Goal: Information Seeking & Learning: Learn about a topic

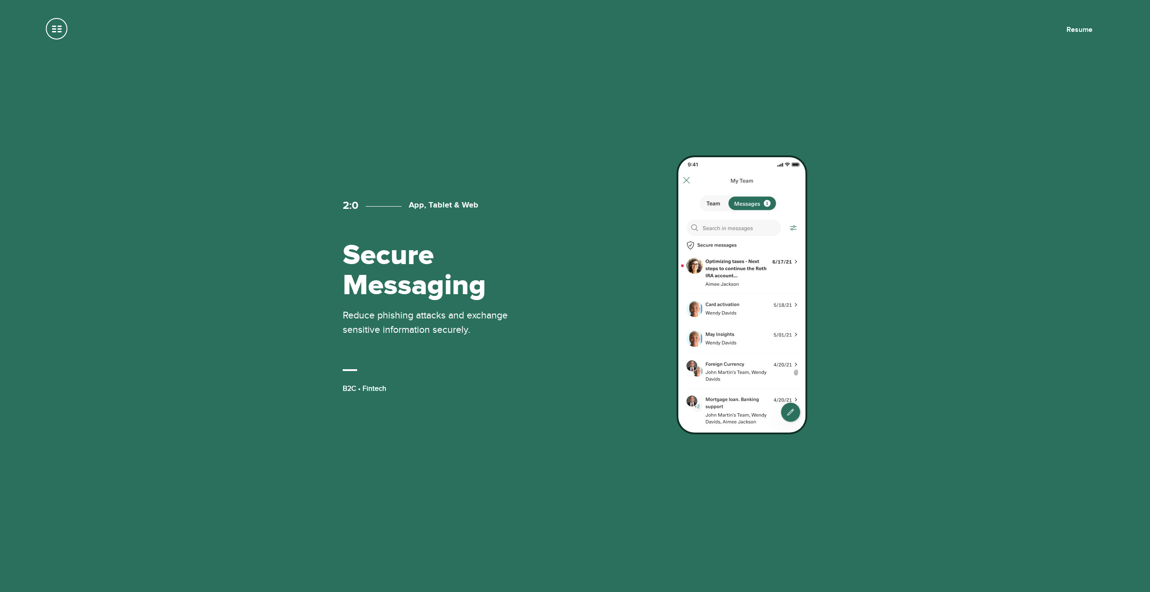
click at [57, 30] on span at bounding box center [57, 29] width 22 height 22
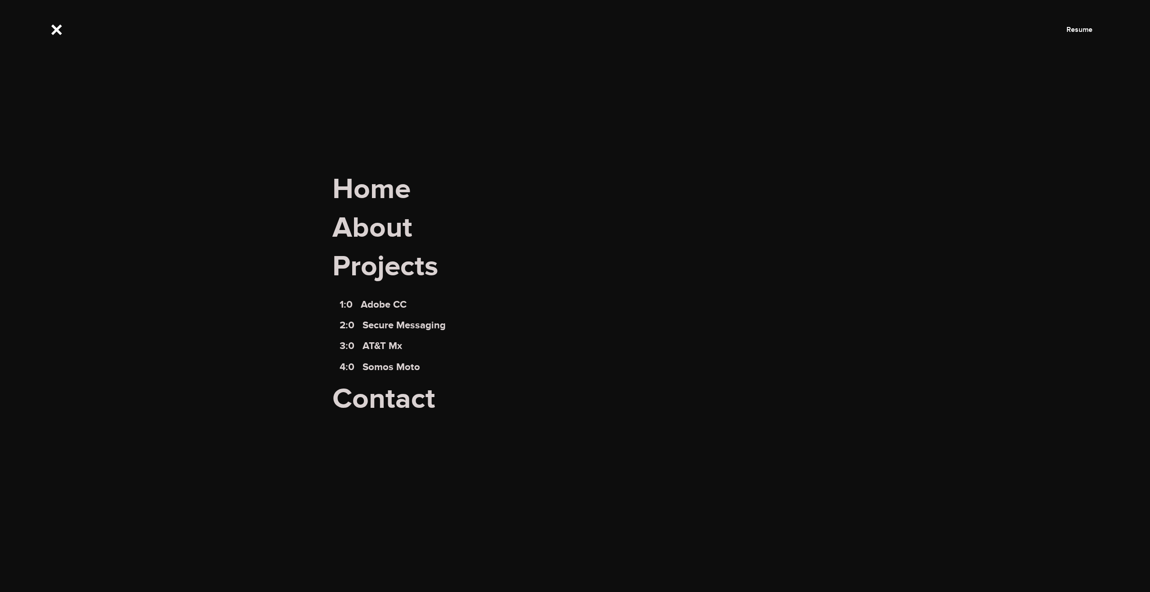
click at [368, 271] on span "Projects" at bounding box center [574, 273] width 485 height 49
click at [374, 230] on link "About" at bounding box center [372, 228] width 80 height 35
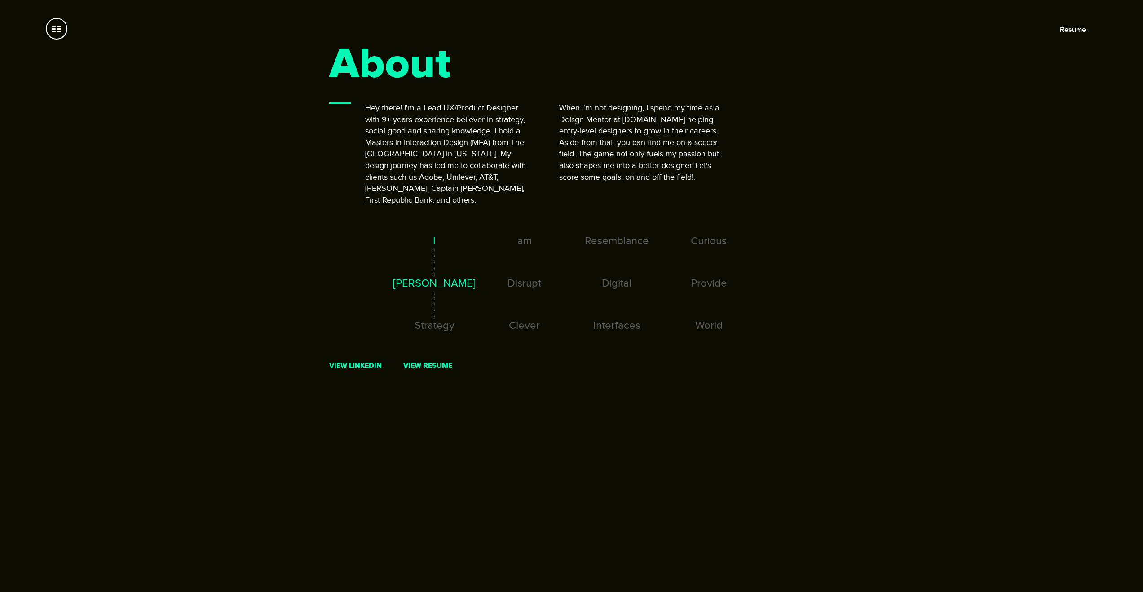
click at [452, 183] on p "Hey there! I'm a Lead UX/Product Designer with 9+ years experience believer in …" at bounding box center [449, 153] width 169 height 103
click at [433, 319] on div "Strategy" at bounding box center [434, 340] width 90 height 42
click at [441, 277] on div "Foster" at bounding box center [434, 298] width 90 height 42
click at [57, 27] on span at bounding box center [57, 29] width 22 height 22
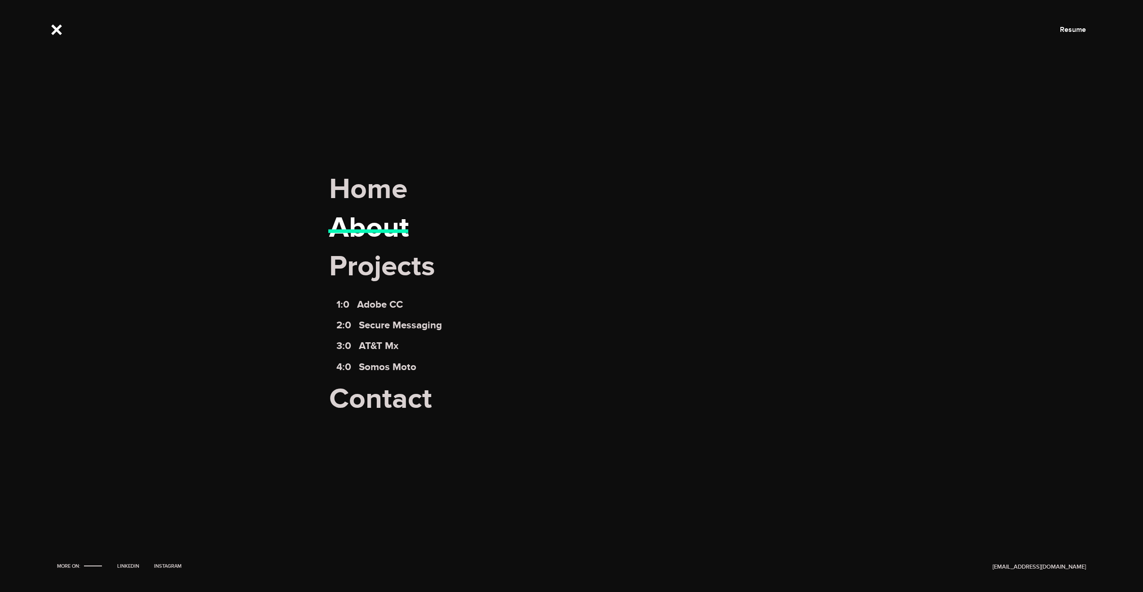
click at [354, 223] on link "About" at bounding box center [369, 228] width 80 height 35
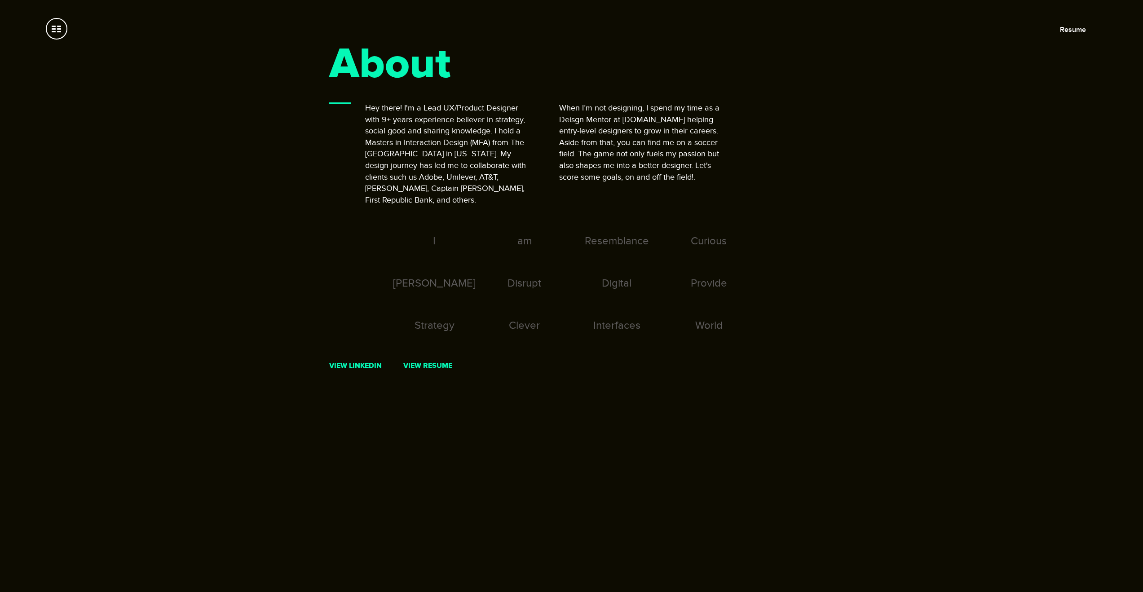
click at [63, 35] on span at bounding box center [57, 29] width 22 height 22
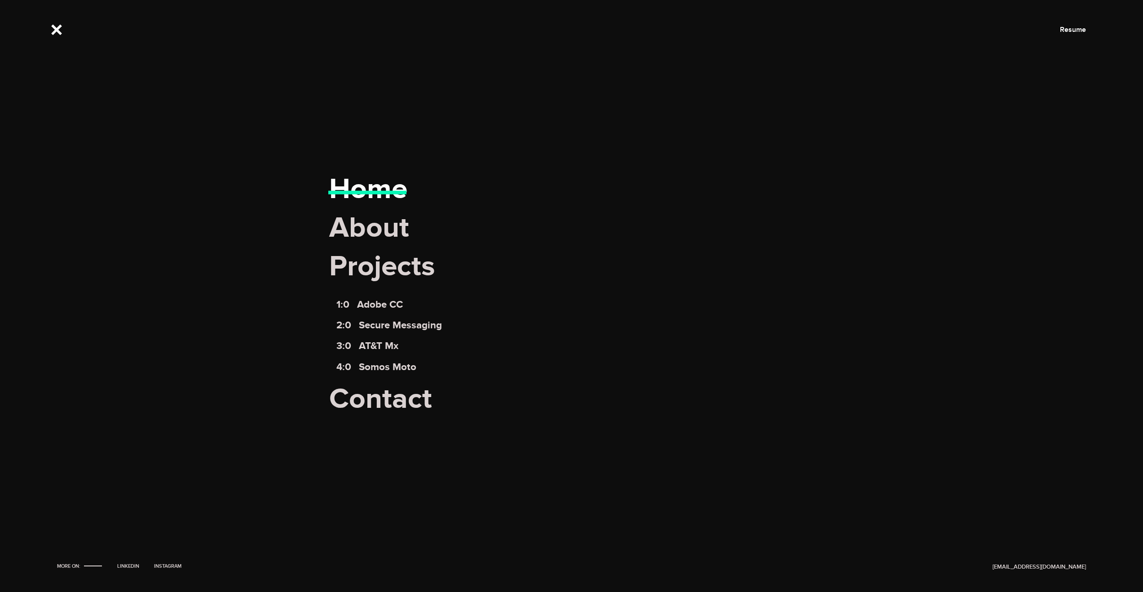
click at [344, 187] on link "Home" at bounding box center [368, 189] width 78 height 35
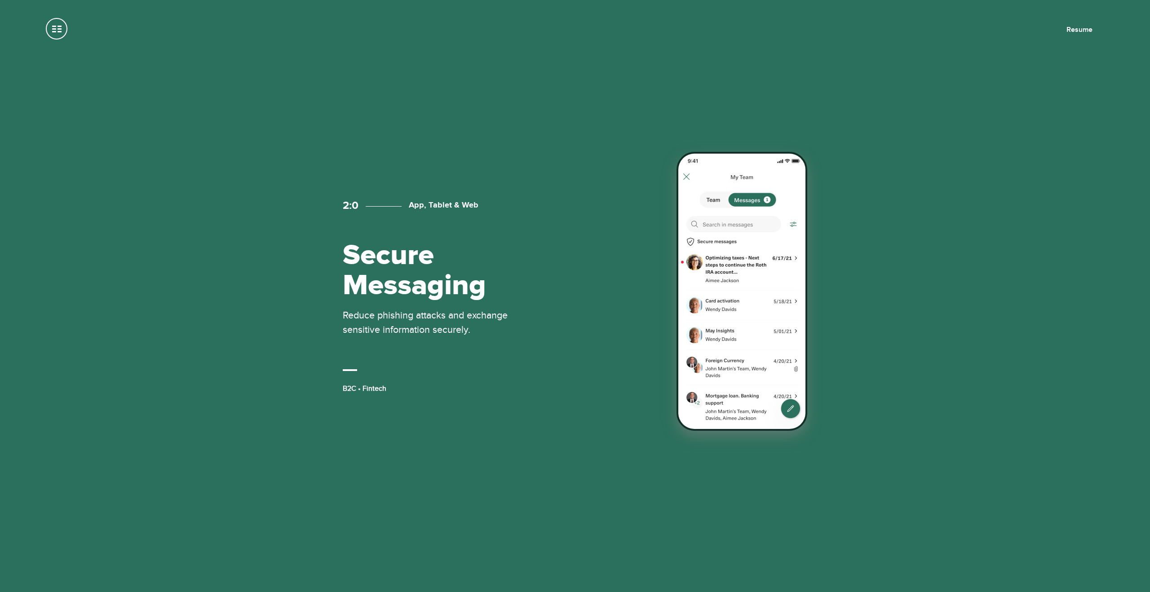
click at [697, 257] on img at bounding box center [742, 291] width 131 height 279
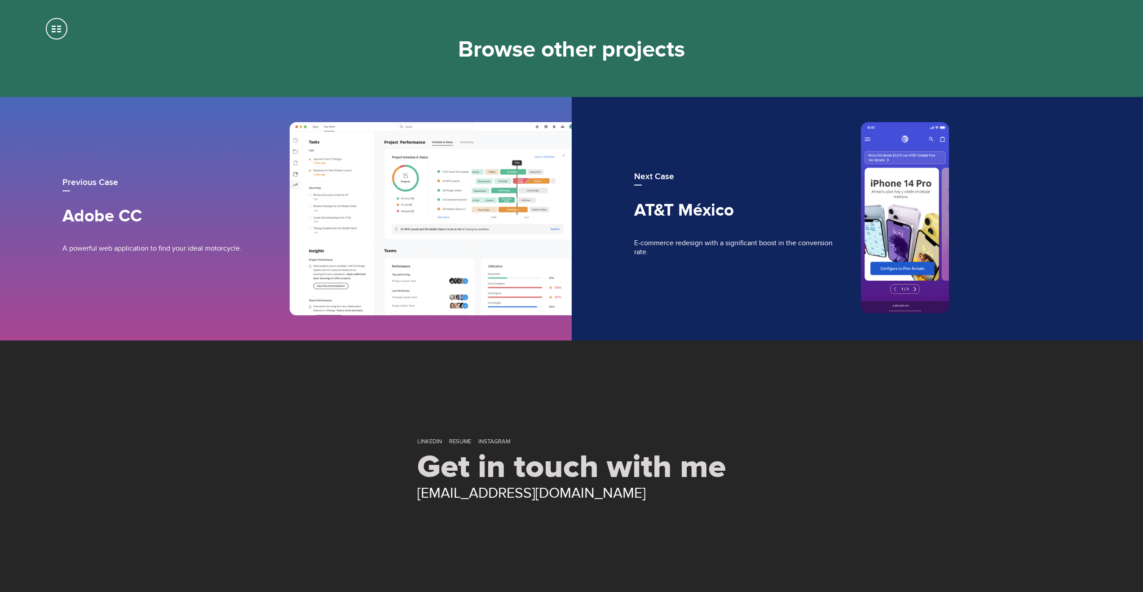
scroll to position [4392, 0]
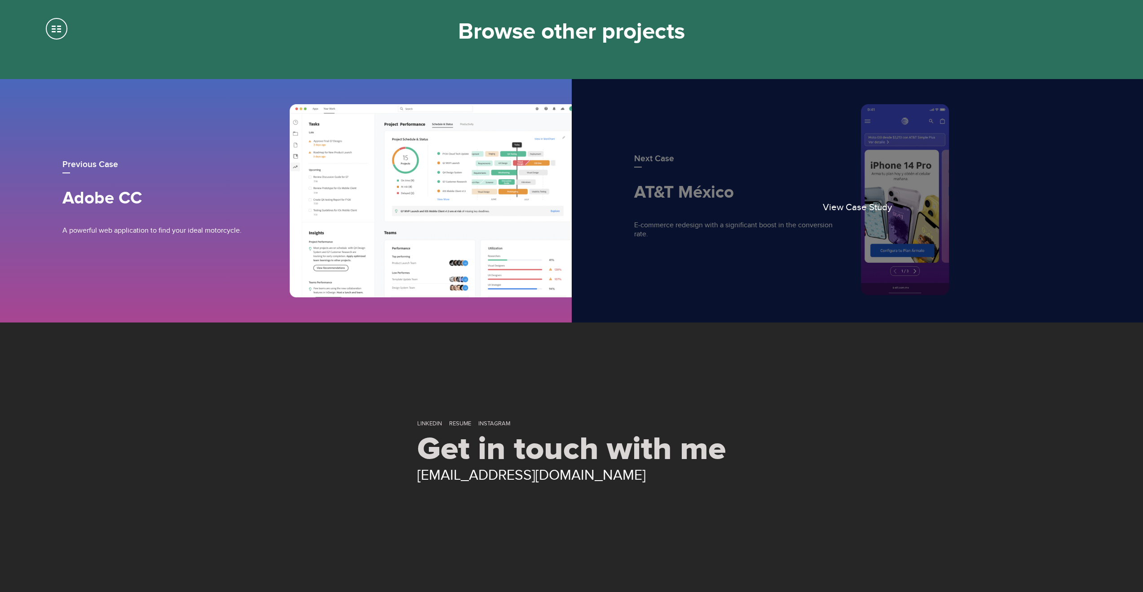
click at [806, 229] on link "View Case Study" at bounding box center [858, 200] width 572 height 243
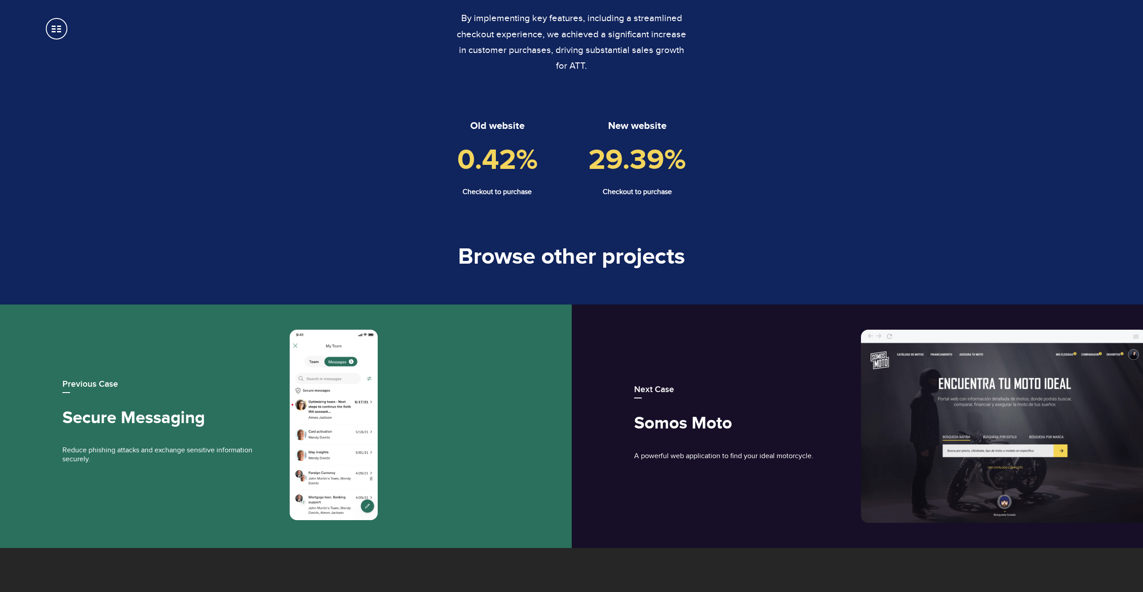
scroll to position [4416, 0]
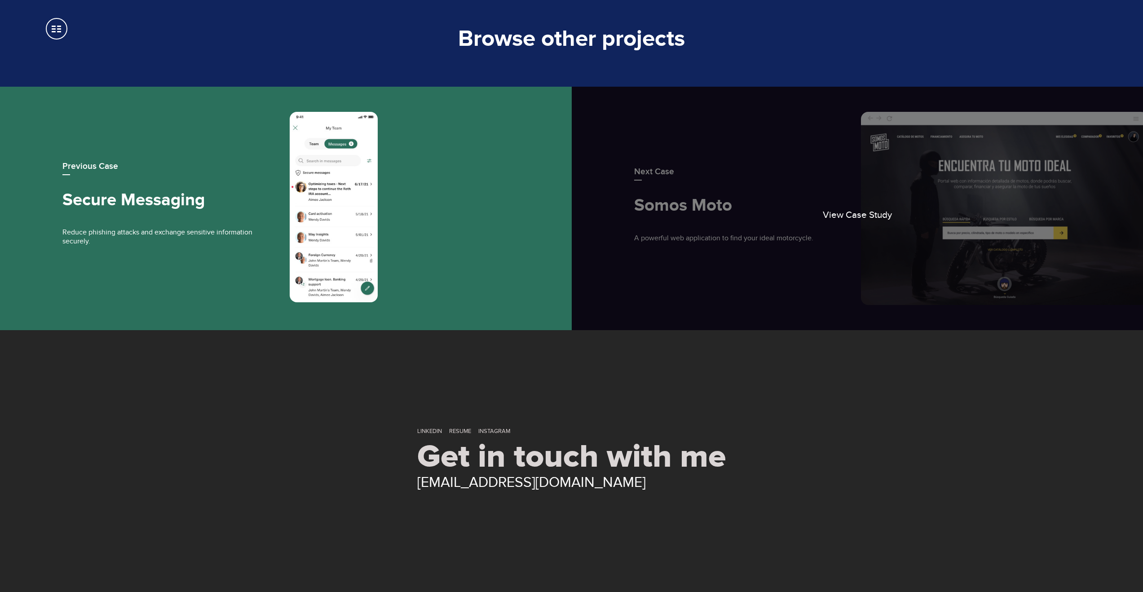
click at [859, 209] on span "View Case Study" at bounding box center [857, 214] width 69 height 11
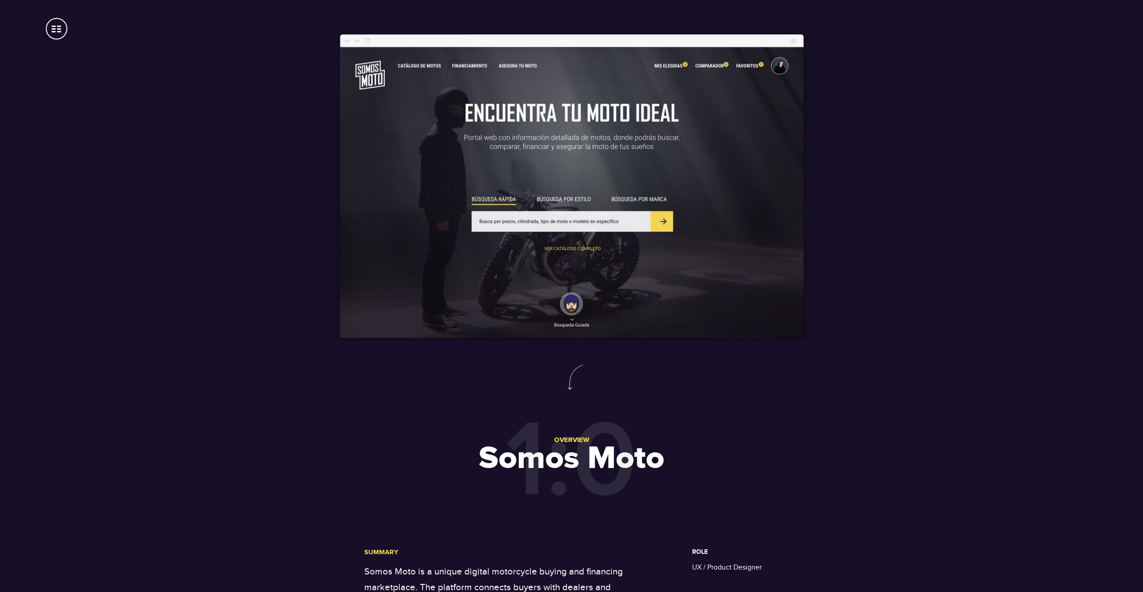
click at [61, 35] on span at bounding box center [57, 29] width 22 height 22
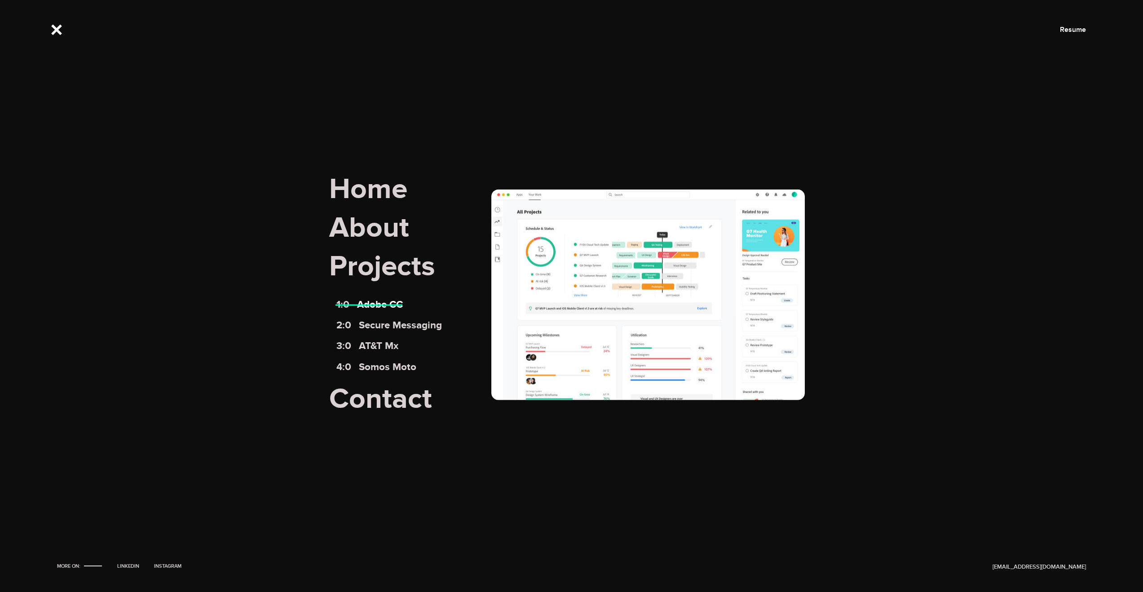
click at [382, 306] on link "1:0 Adobe CC" at bounding box center [369, 305] width 67 height 12
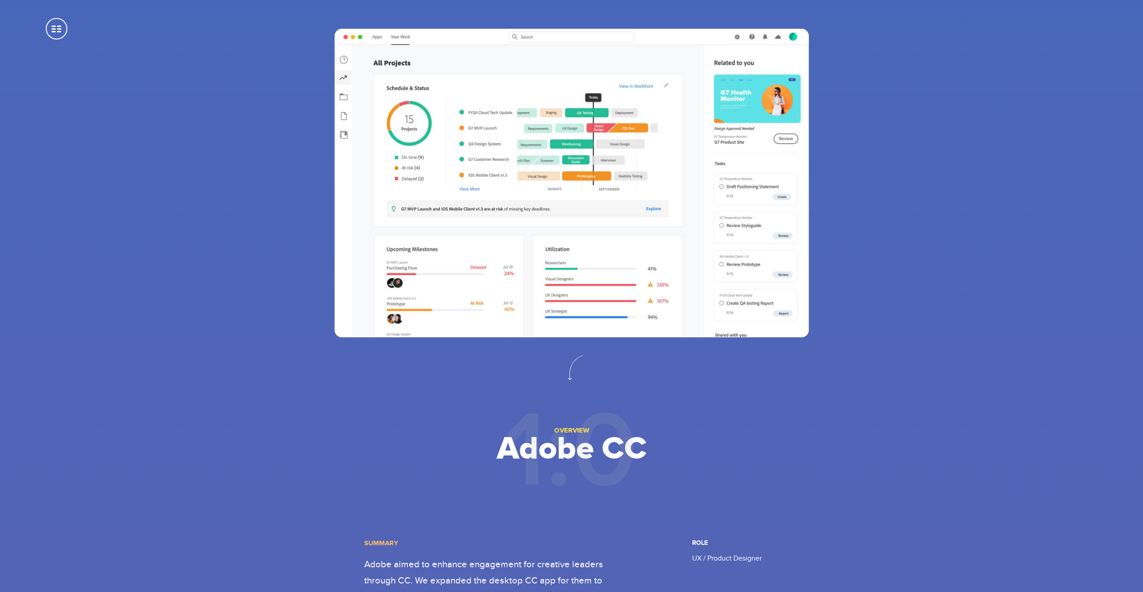
click at [59, 30] on span at bounding box center [57, 29] width 22 height 22
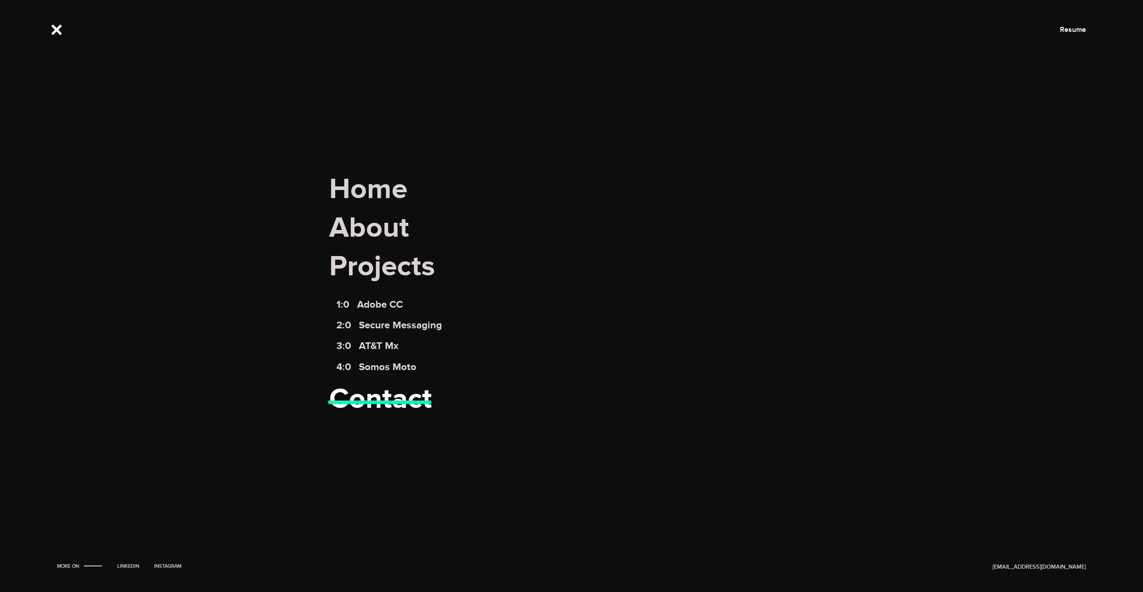
click at [376, 397] on link "Contact" at bounding box center [380, 398] width 103 height 35
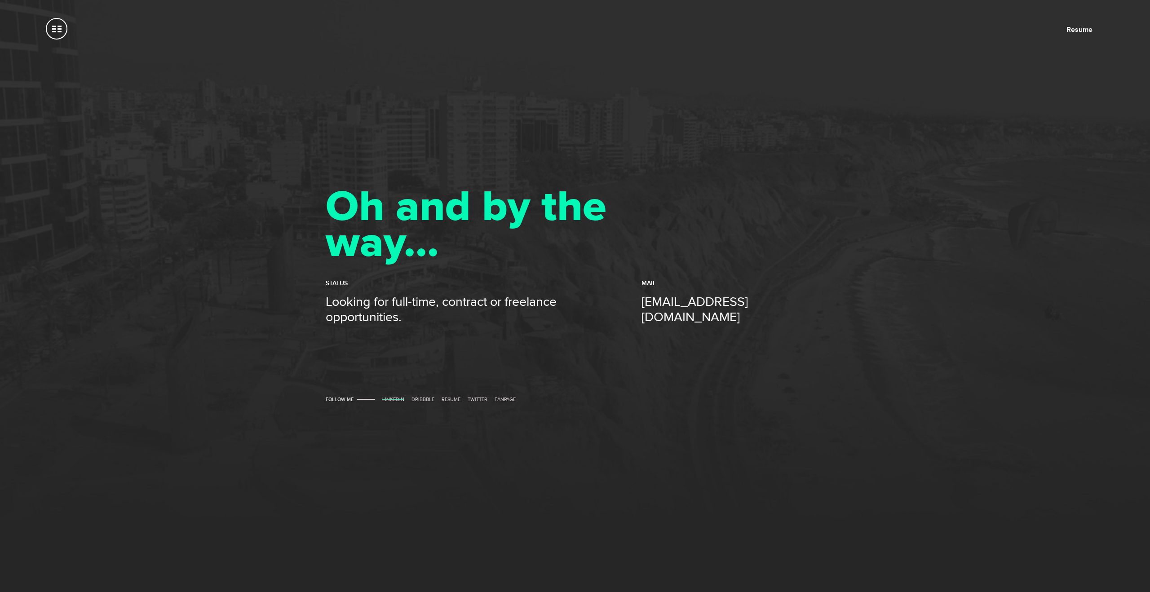
click at [397, 397] on link "LinkedIn" at bounding box center [393, 400] width 22 height 6
click at [54, 32] on span at bounding box center [57, 29] width 22 height 22
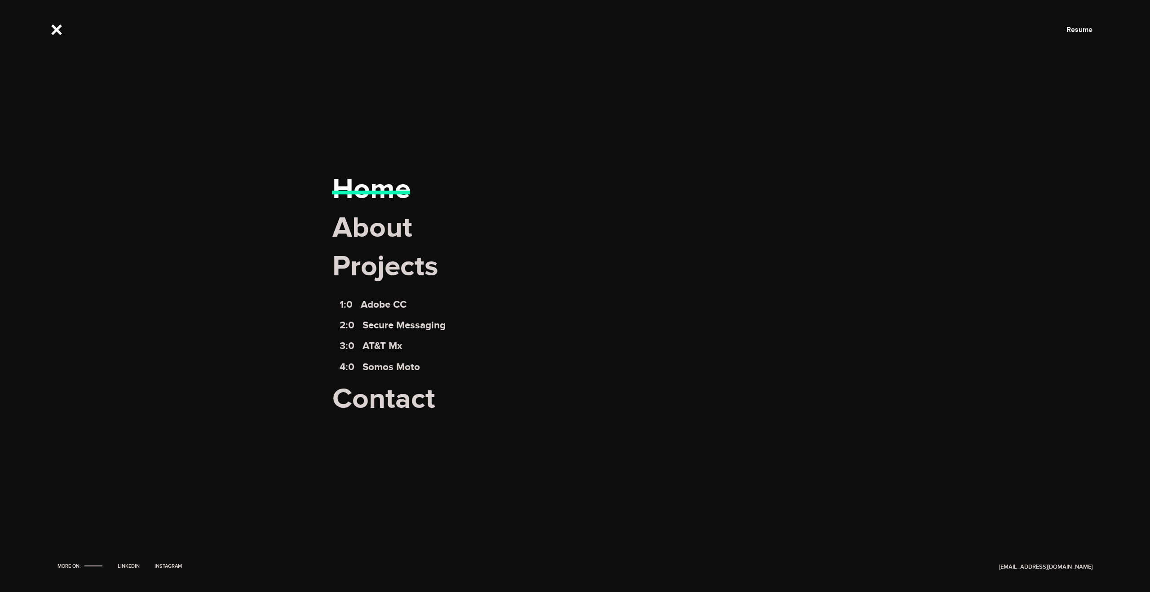
click at [370, 191] on link "Home" at bounding box center [371, 189] width 78 height 35
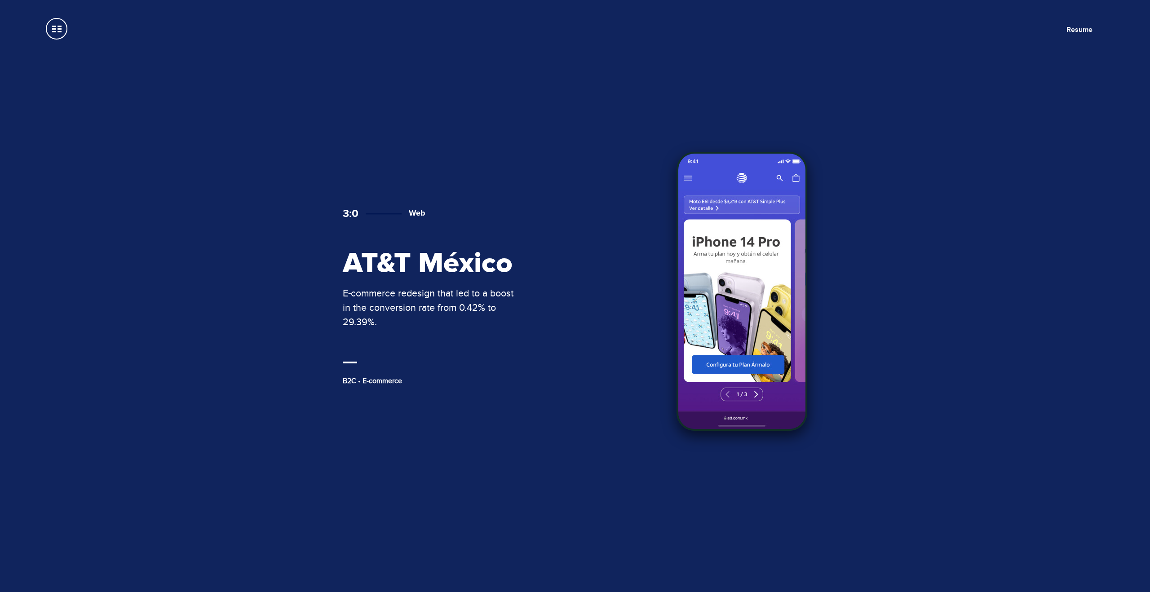
click at [735, 210] on img at bounding box center [742, 291] width 131 height 279
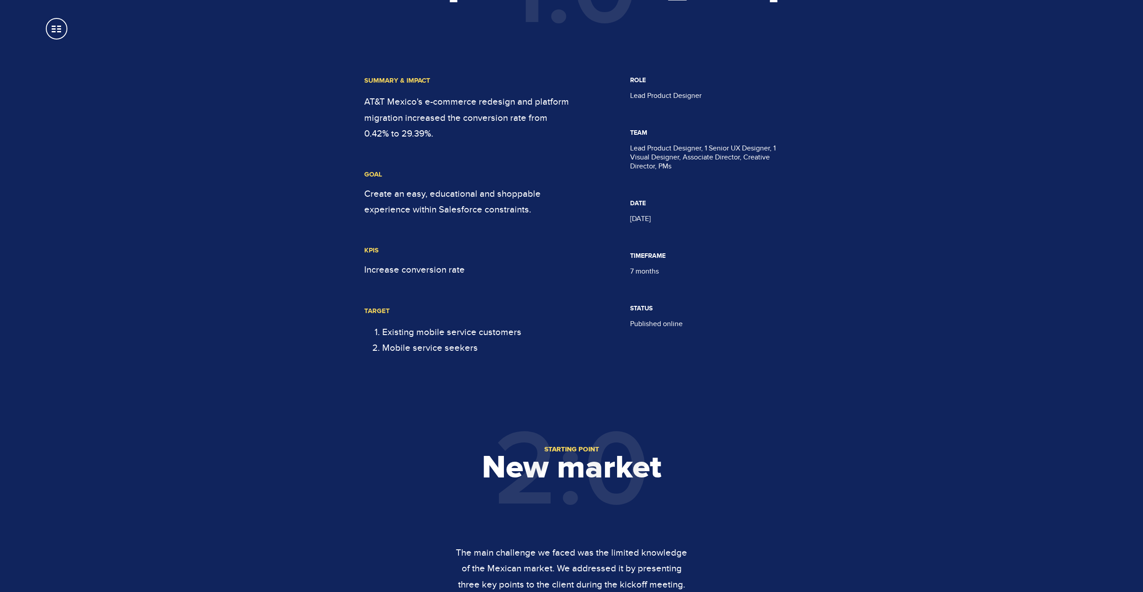
scroll to position [607, 0]
